Goal: Transaction & Acquisition: Obtain resource

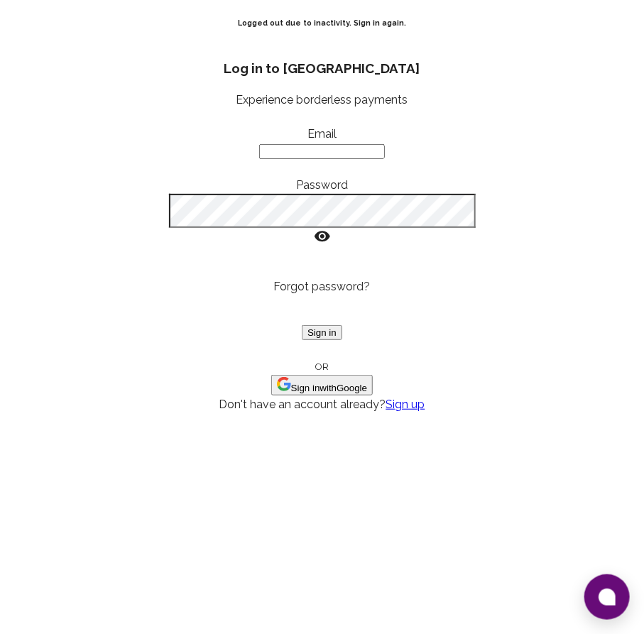
type input "yusra@goodwall.org"
click at [342, 340] on button "Sign in" at bounding box center [322, 332] width 40 height 15
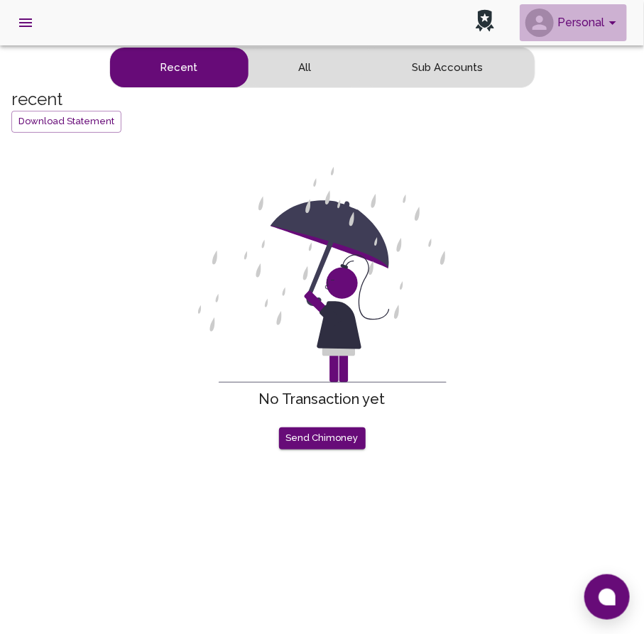
click at [590, 36] on button "Personal" at bounding box center [572, 22] width 107 height 37
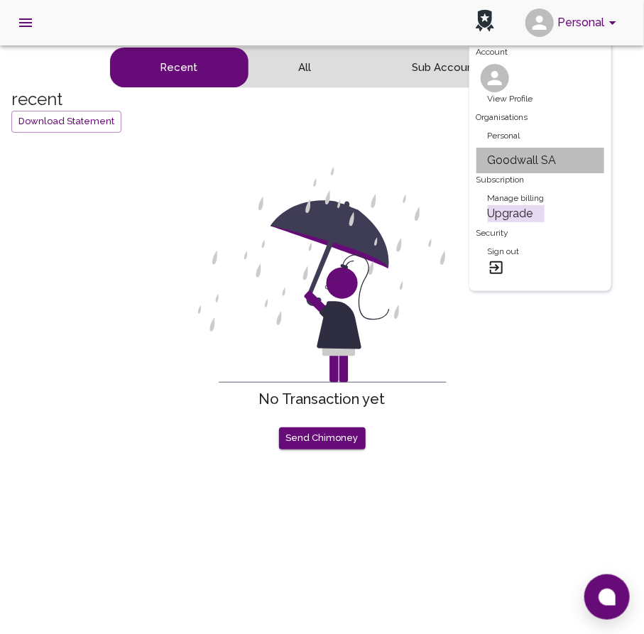
click at [503, 150] on li "Goodwall SA" at bounding box center [540, 161] width 128 height 26
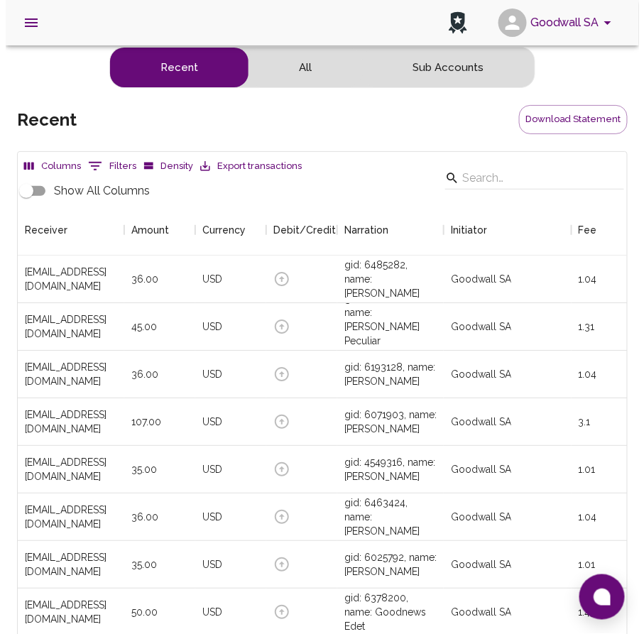
scroll to position [526, 599]
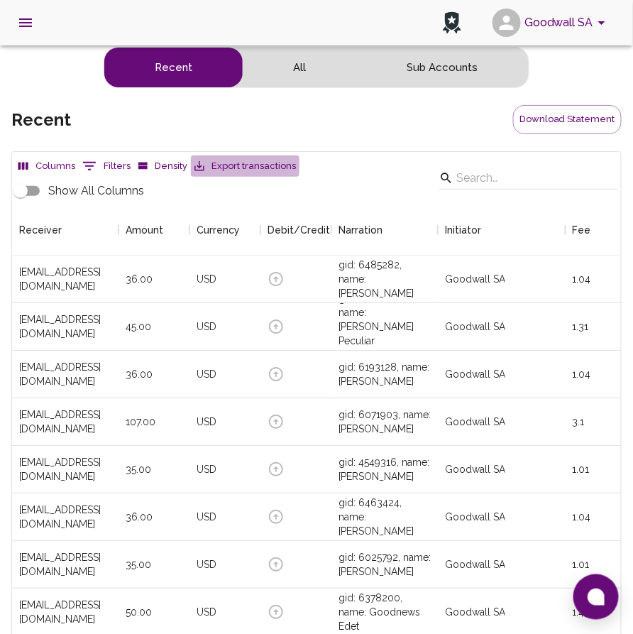
click at [231, 163] on button "Export transactions" at bounding box center [245, 166] width 109 height 22
click at [98, 164] on button "0 Filters" at bounding box center [106, 166] width 55 height 23
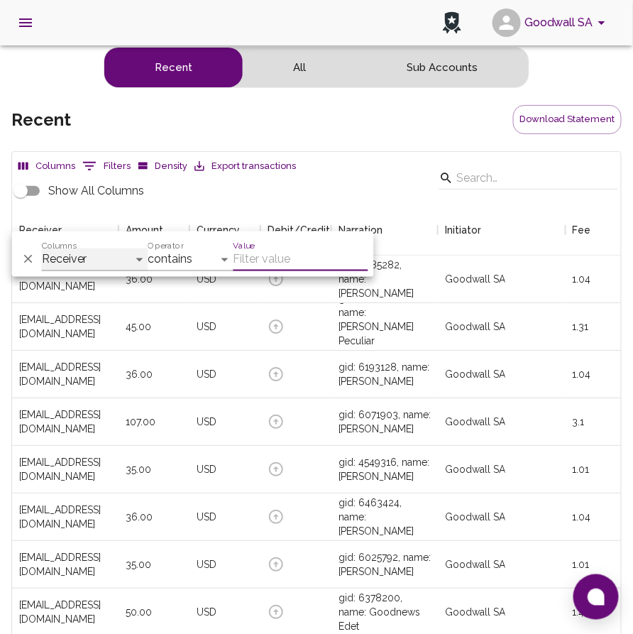
click at [74, 258] on select "Receiver Amount Currency Debit/Credit Narration Initiator Fee Payment Status De…" at bounding box center [95, 259] width 106 height 23
select select "date"
click at [42, 248] on select "Receiver Amount Currency Debit/Credit Narration Initiator Fee Payment Status De…" at bounding box center [95, 259] width 106 height 23
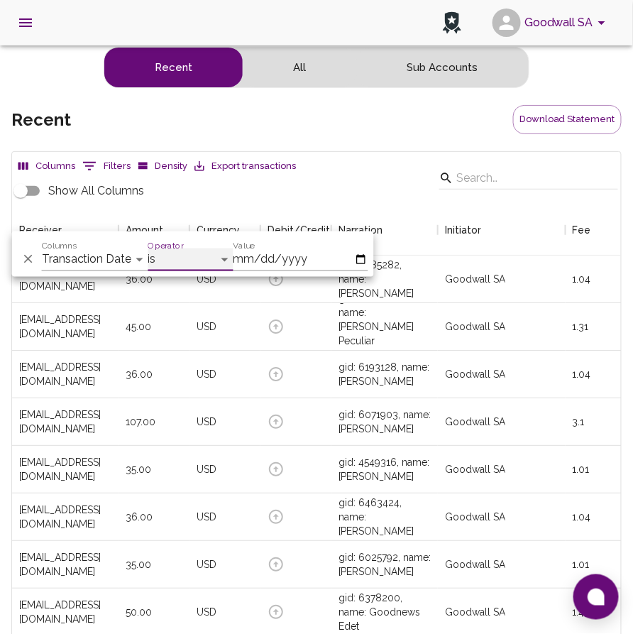
click at [180, 262] on select "is is not is after is on or after is before is on or before is empty is not emp…" at bounding box center [190, 259] width 85 height 23
select select "onOrAfter"
click at [148, 248] on select "is is not is after is on or after is before is on or before is empty is not emp…" at bounding box center [190, 259] width 85 height 23
click at [241, 249] on input "Value" at bounding box center [300, 259] width 135 height 23
click at [362, 256] on input "Value" at bounding box center [300, 259] width 135 height 23
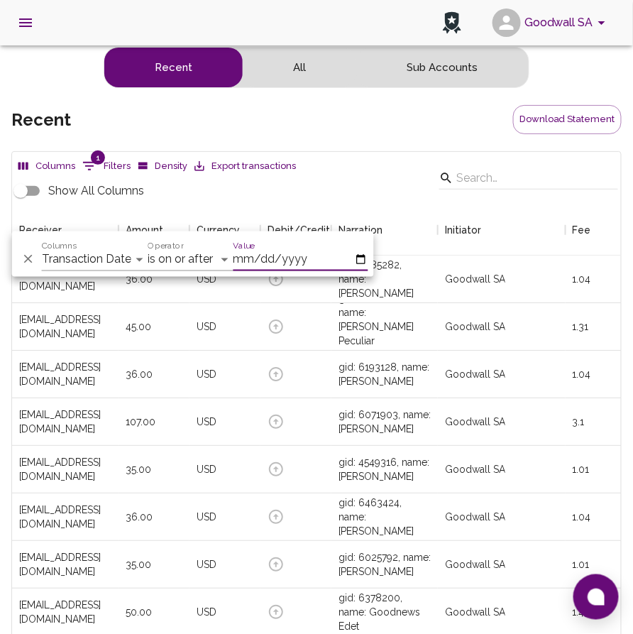
type input "[DATE]"
click at [333, 131] on div "recent Download Statement" at bounding box center [316, 119] width 610 height 29
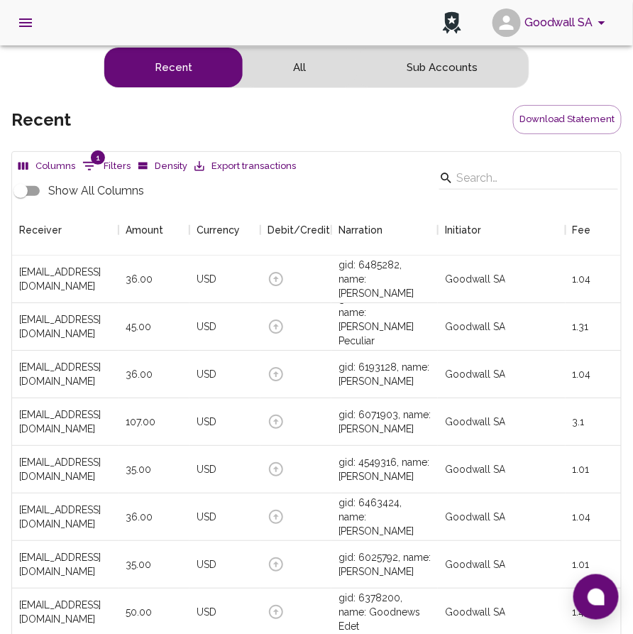
click at [221, 169] on button "Export transactions" at bounding box center [245, 166] width 109 height 22
click at [546, 117] on button "Download Statement" at bounding box center [567, 119] width 109 height 29
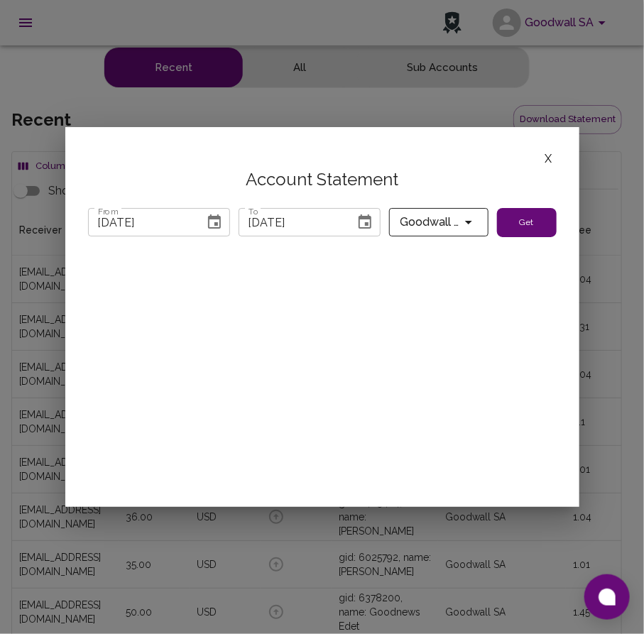
click at [214, 221] on icon "Choose date, selected date is Jul 31, 2025" at bounding box center [214, 222] width 17 height 17
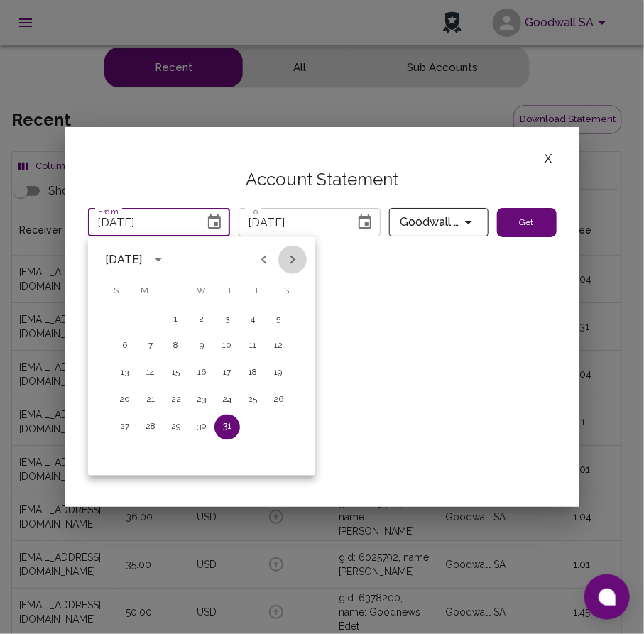
click at [305, 254] on button "Next month" at bounding box center [292, 260] width 28 height 28
click at [258, 319] on button "1" at bounding box center [253, 320] width 26 height 26
type input "[DATE]"
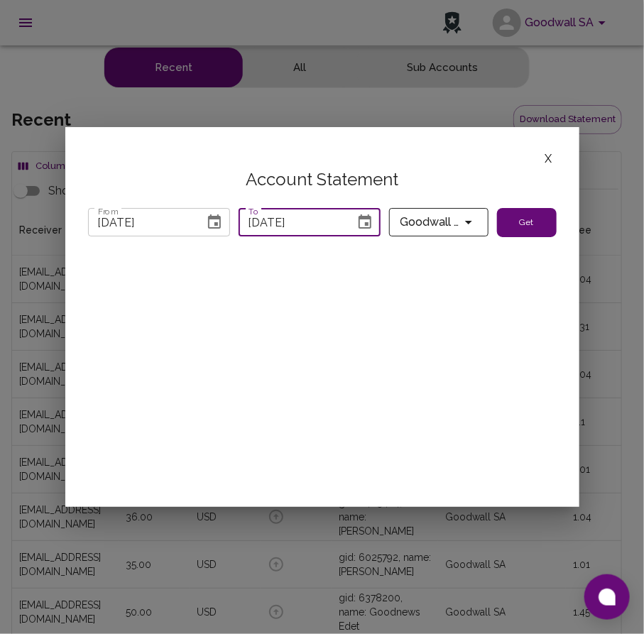
click at [289, 231] on input "[DATE]" at bounding box center [291, 222] width 106 height 28
click at [369, 219] on icon "Choose date, selected date is Sep 8, 2025" at bounding box center [364, 222] width 17 height 17
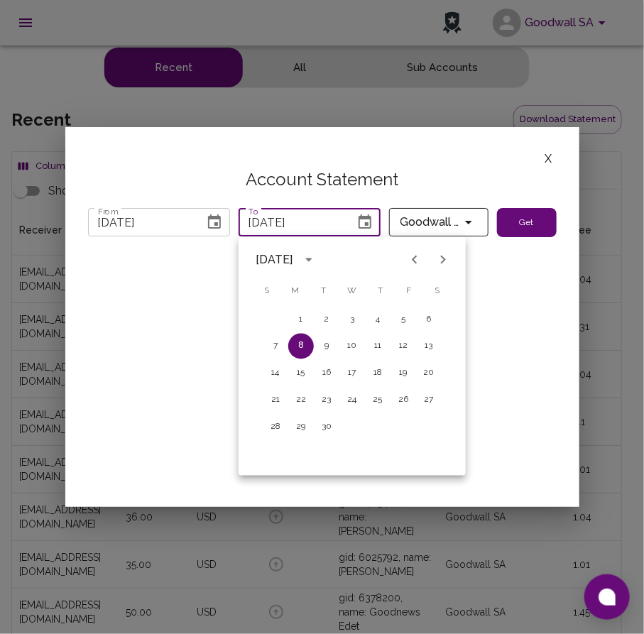
click at [412, 260] on icon "Previous month" at bounding box center [414, 259] width 5 height 9
click at [278, 453] on button "31" at bounding box center [276, 454] width 26 height 26
type input "[DATE]"
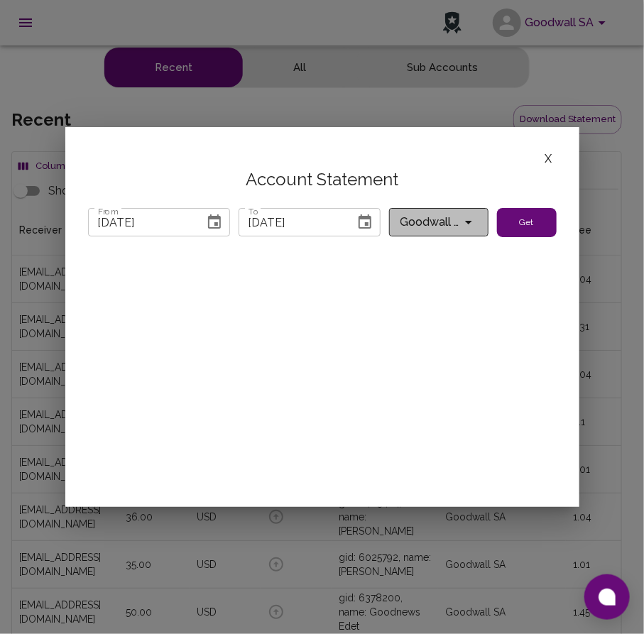
click at [426, 212] on span "Goodwall SA" at bounding box center [430, 222] width 60 height 20
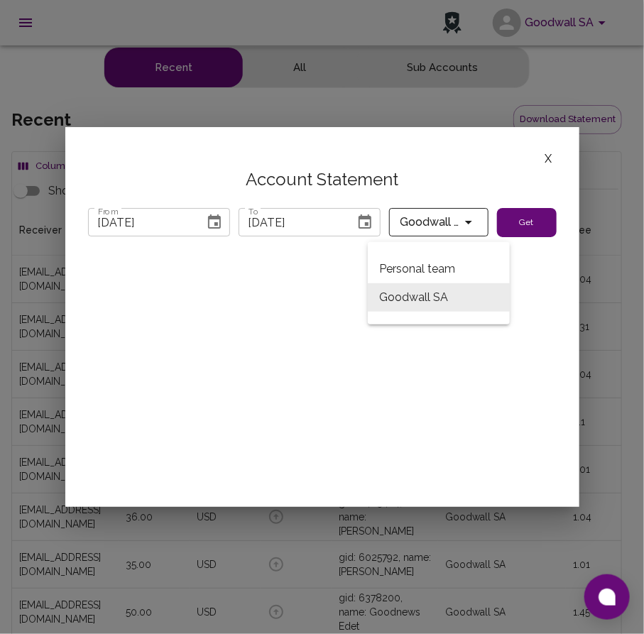
click at [426, 219] on div at bounding box center [322, 317] width 644 height 634
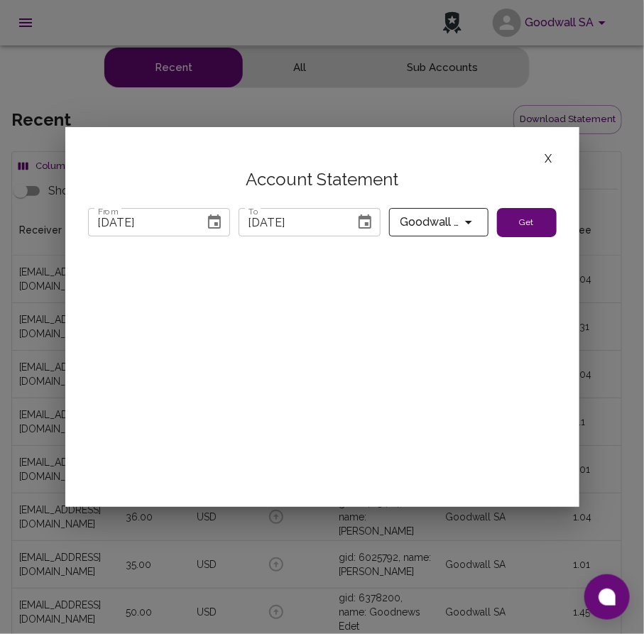
click at [523, 233] on button "Get" at bounding box center [527, 223] width 60 height 30
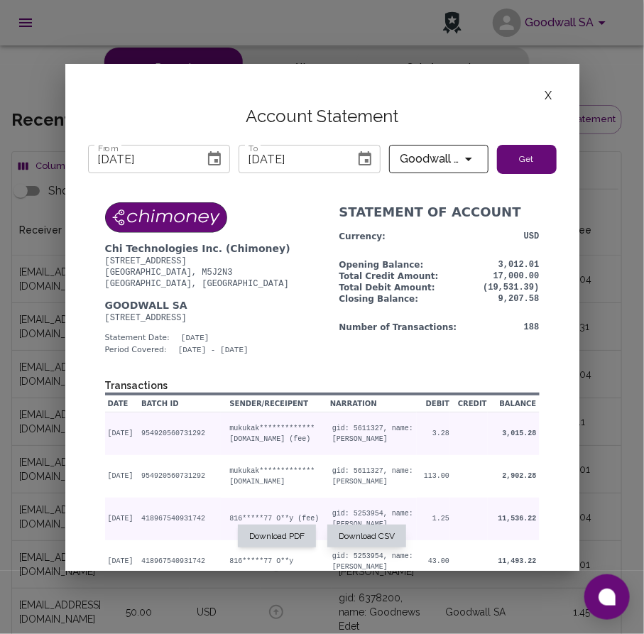
click at [358, 536] on button "Download CSV" at bounding box center [366, 535] width 79 height 23
drag, startPoint x: 147, startPoint y: 98, endPoint x: 62, endPoint y: 165, distance: 108.2
click at [147, 98] on div "X" at bounding box center [322, 95] width 468 height 18
